Goal: Navigation & Orientation: Find specific page/section

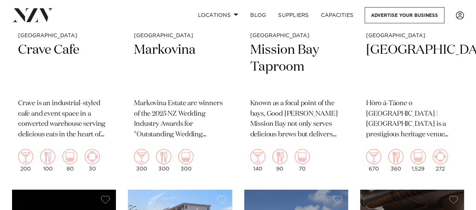
scroll to position [6836, 0]
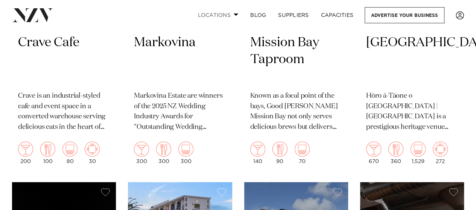
click at [233, 15] on span at bounding box center [235, 14] width 5 height 3
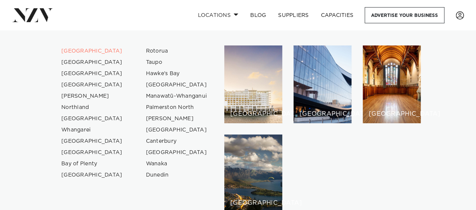
click at [115, 20] on link at bounding box center [77, 15] width 131 height 14
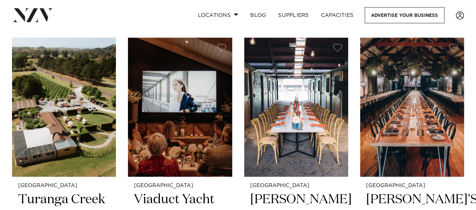
scroll to position [7583, 0]
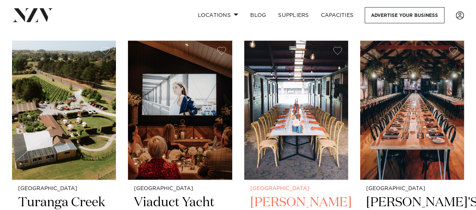
click at [291, 125] on img at bounding box center [296, 110] width 104 height 139
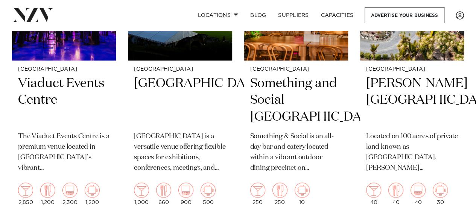
scroll to position [3113, 0]
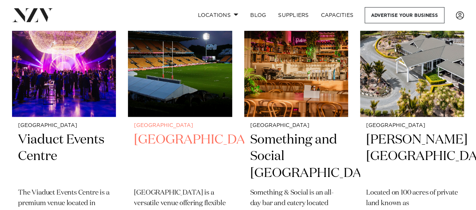
click at [185, 78] on img at bounding box center [180, 46] width 104 height 139
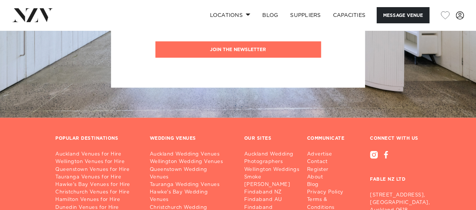
scroll to position [1720, 0]
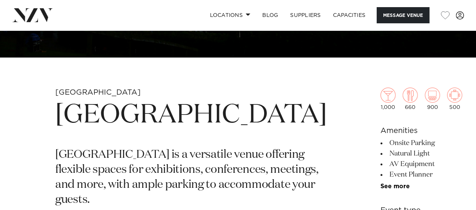
scroll to position [189, 0]
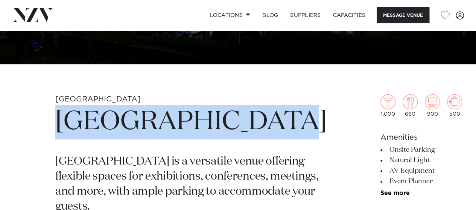
drag, startPoint x: 158, startPoint y: 159, endPoint x: 52, endPoint y: 122, distance: 112.5
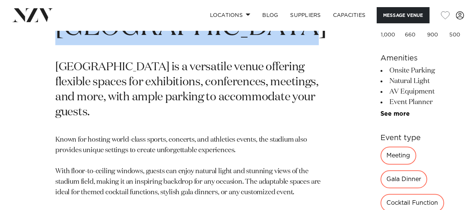
scroll to position [279, 0]
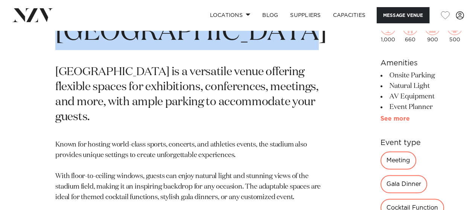
click at [380, 117] on link "See more" at bounding box center [409, 119] width 59 height 6
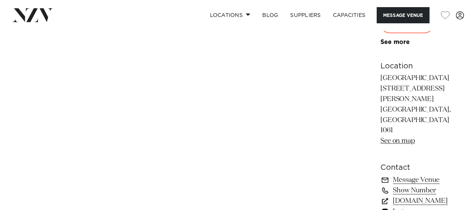
scroll to position [560, 0]
click at [380, 195] on link "www.aucklandconventions.co.nz" at bounding box center [421, 200] width 82 height 11
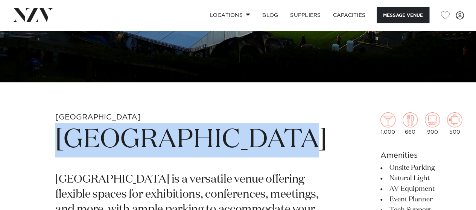
scroll to position [0, 0]
